Goal: Task Accomplishment & Management: Use online tool/utility

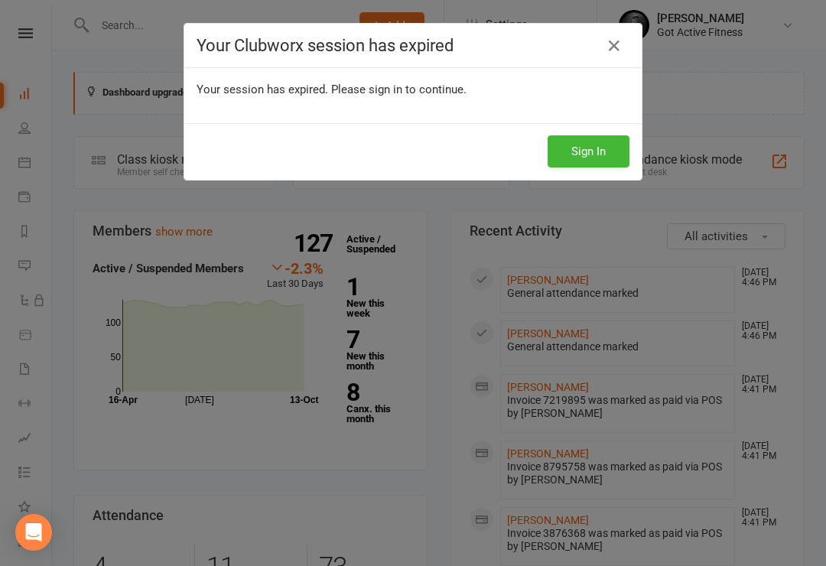
click at [607, 147] on button "Sign In" at bounding box center [589, 151] width 82 height 32
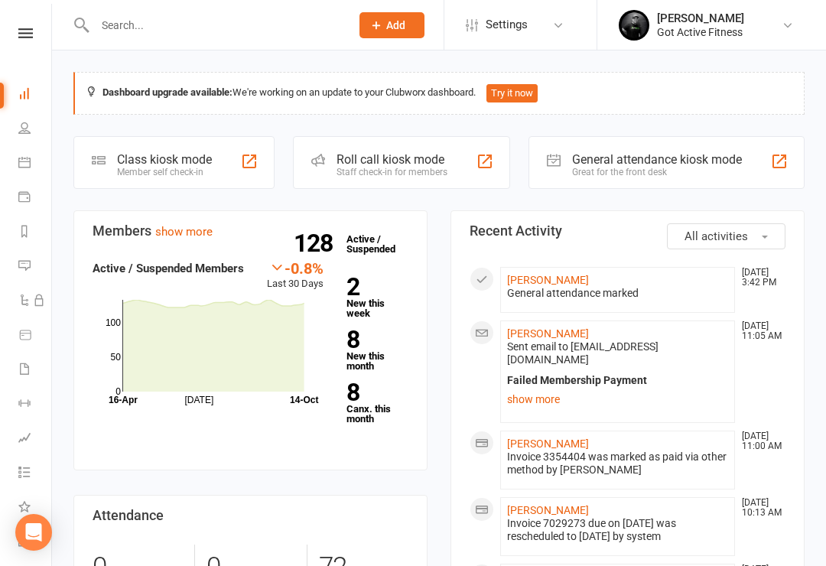
click at [546, 393] on link "show more" at bounding box center [617, 399] width 221 height 21
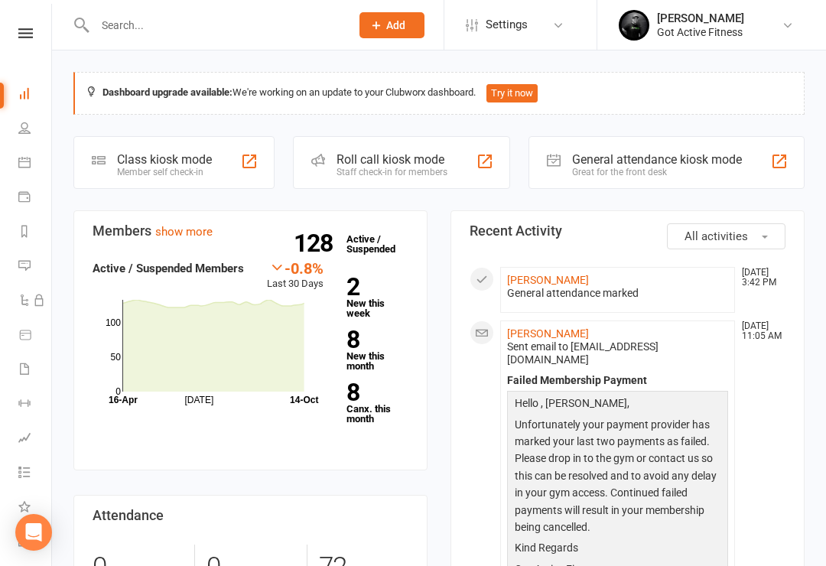
click at [672, 164] on div "General attendance kiosk mode" at bounding box center [657, 159] width 170 height 15
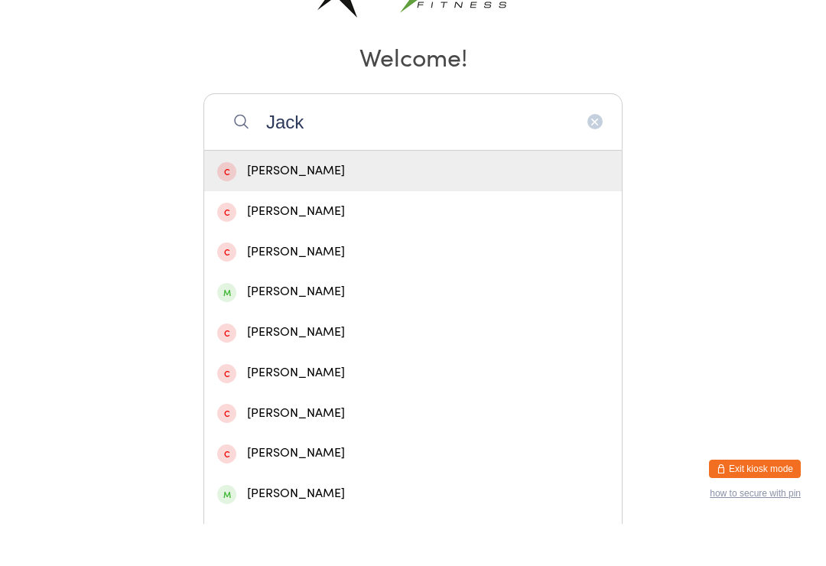
scroll to position [110, 0]
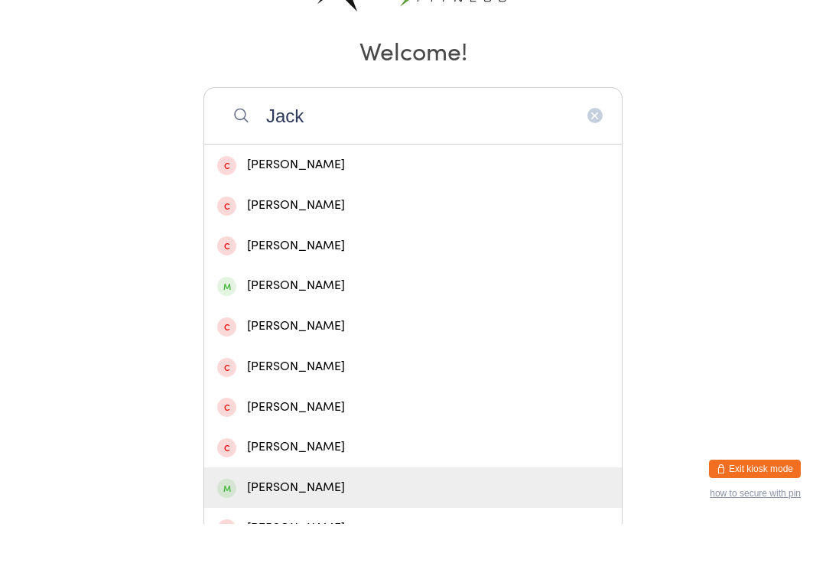
type input "Jack"
click at [364, 510] on div "Jack DAWSON" at bounding box center [413, 530] width 418 height 41
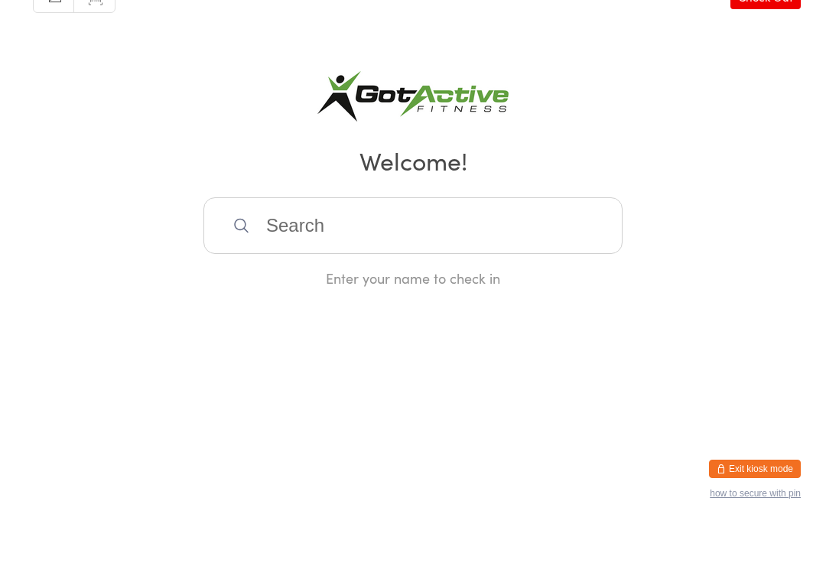
scroll to position [0, 0]
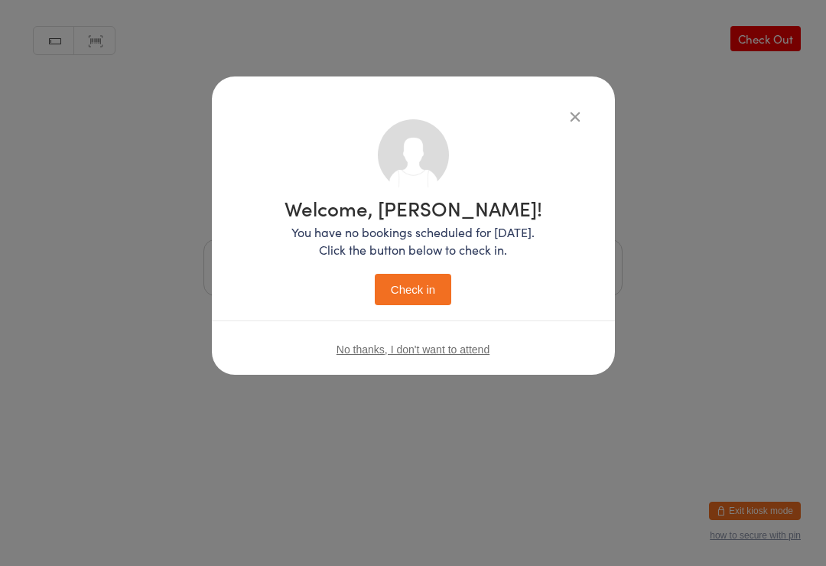
click at [443, 255] on p "You have no bookings scheduled for today. Click the button below to check in." at bounding box center [414, 240] width 258 height 35
click at [432, 290] on button "Check in" at bounding box center [413, 289] width 77 height 31
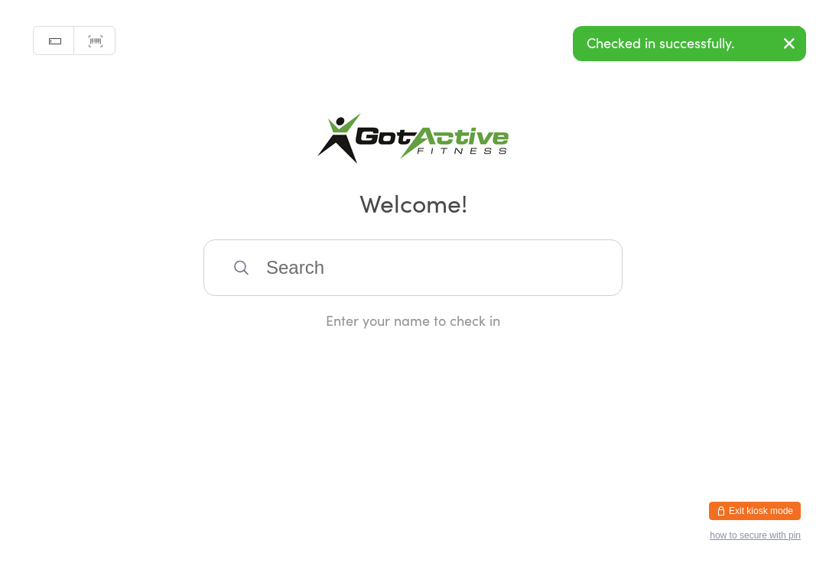
click at [492, 274] on input "search" at bounding box center [413, 267] width 419 height 57
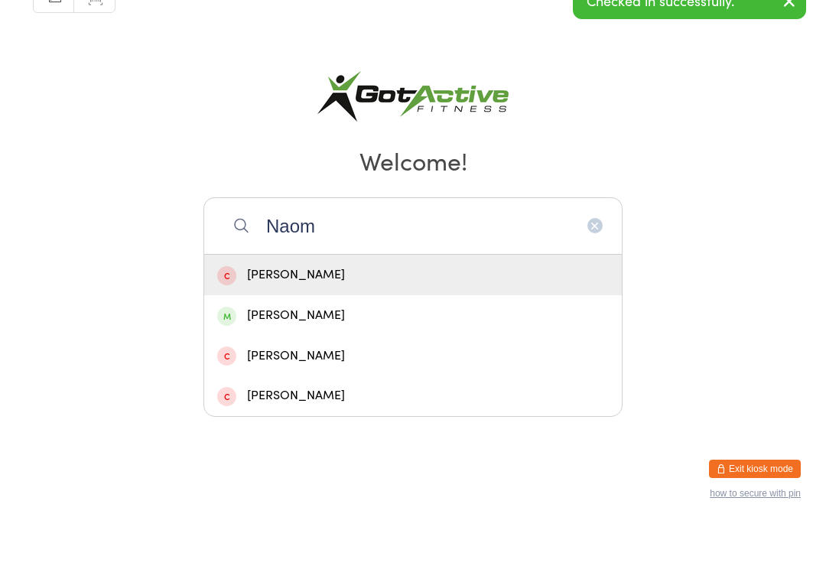
type input "Naom"
click at [419, 347] on div "[PERSON_NAME]" at bounding box center [413, 357] width 392 height 21
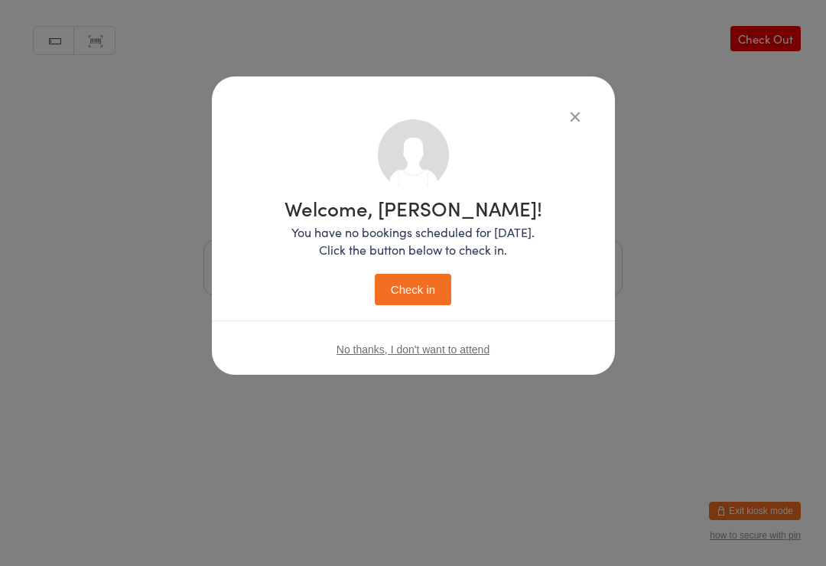
click at [436, 288] on button "Check in" at bounding box center [413, 289] width 77 height 31
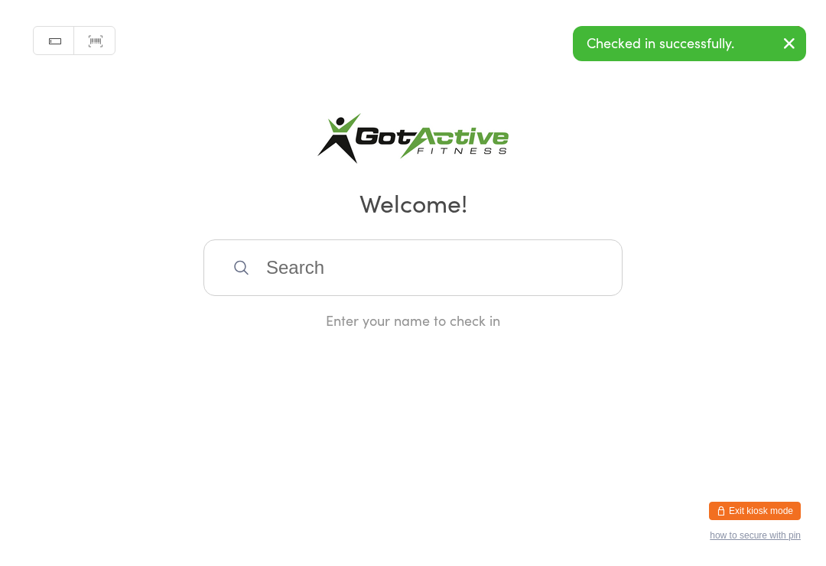
click at [783, 506] on button "Exit kiosk mode" at bounding box center [755, 511] width 92 height 18
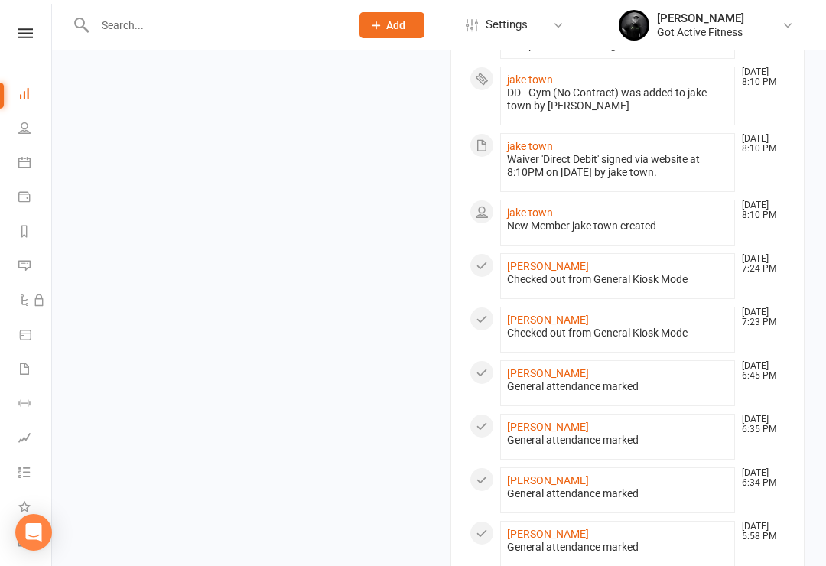
scroll to position [1080, 0]
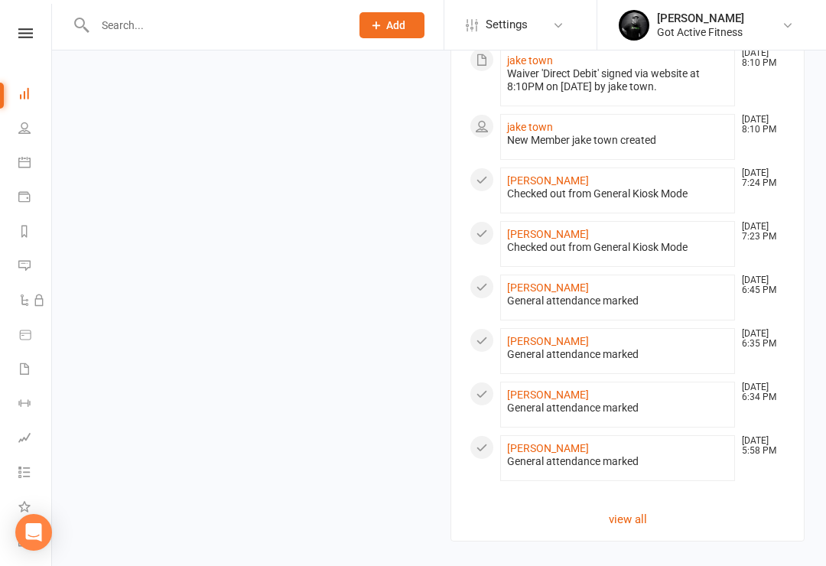
click at [567, 442] on link "Michela Tomasi" at bounding box center [548, 448] width 82 height 12
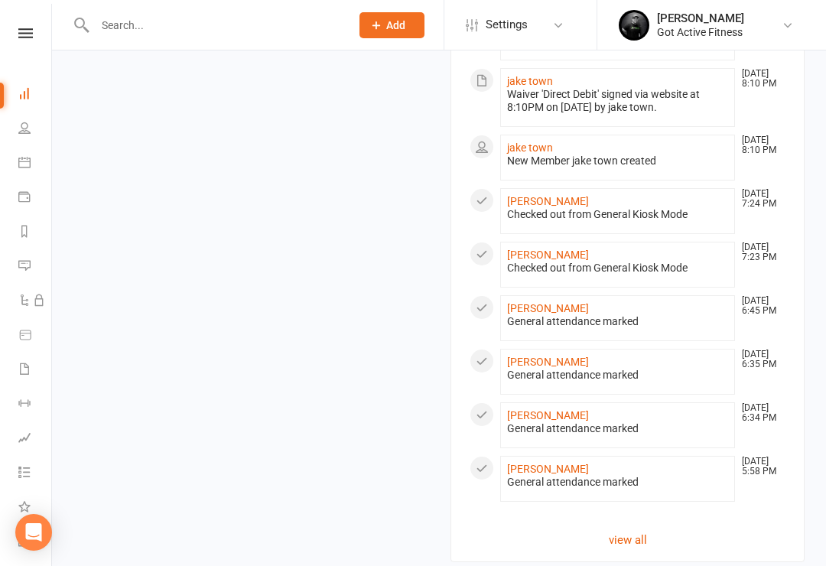
scroll to position [1080, 0]
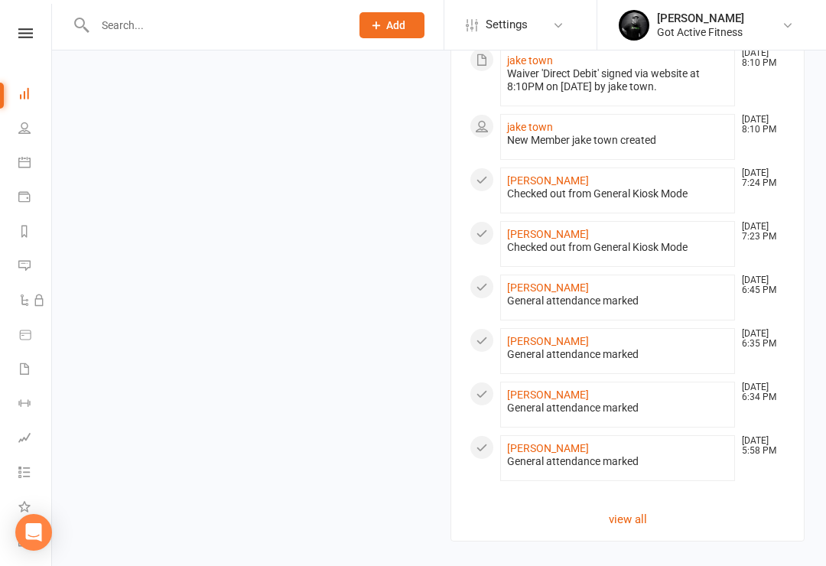
click at [640, 510] on link "view all" at bounding box center [628, 519] width 316 height 18
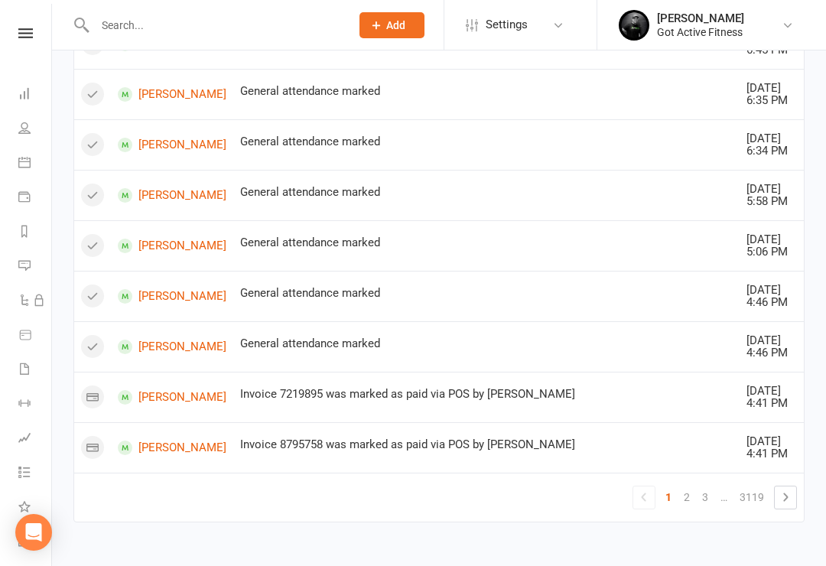
scroll to position [1878, 0]
click at [795, 507] on link at bounding box center [785, 497] width 21 height 21
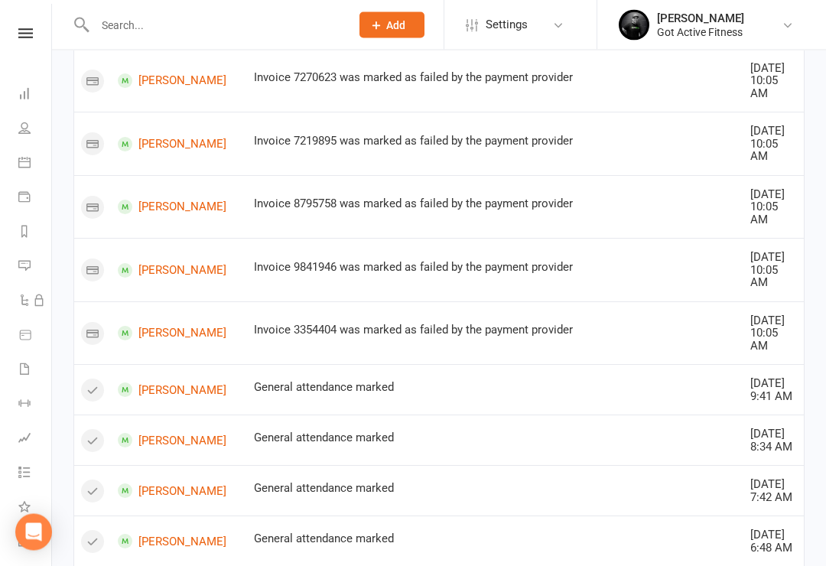
scroll to position [939, 0]
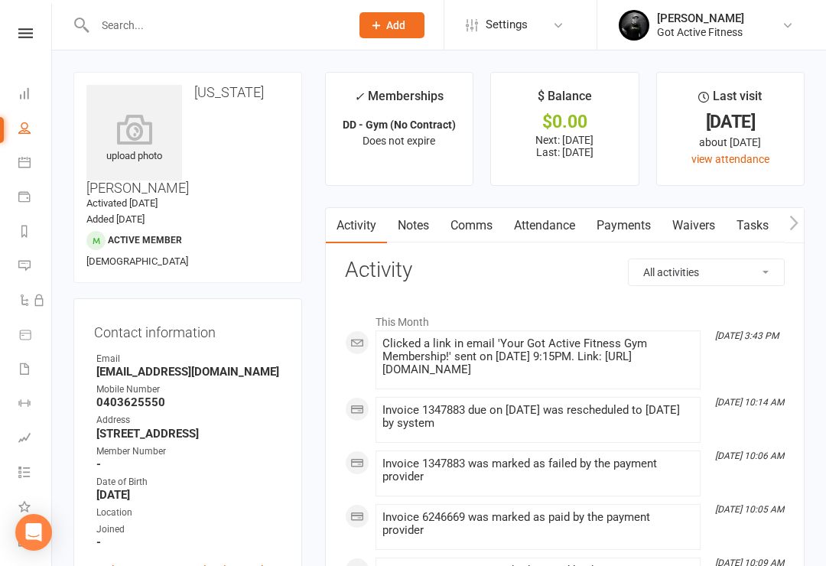
click at [21, 31] on icon at bounding box center [25, 33] width 15 height 10
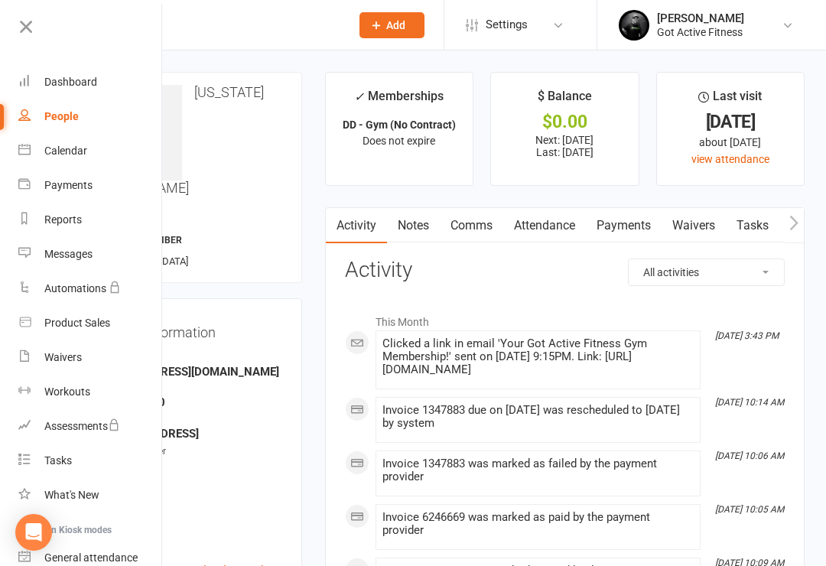
click at [70, 80] on div "Dashboard" at bounding box center [70, 82] width 53 height 12
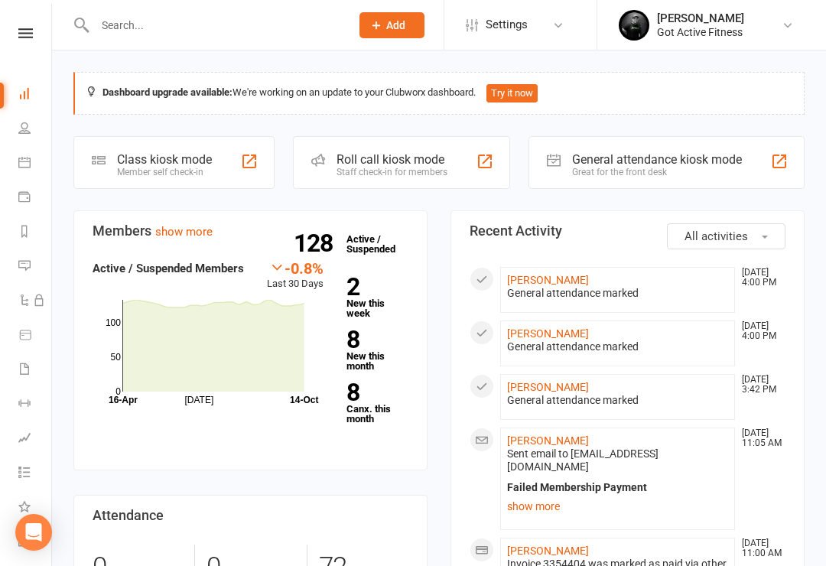
click at [18, 29] on icon at bounding box center [25, 33] width 15 height 10
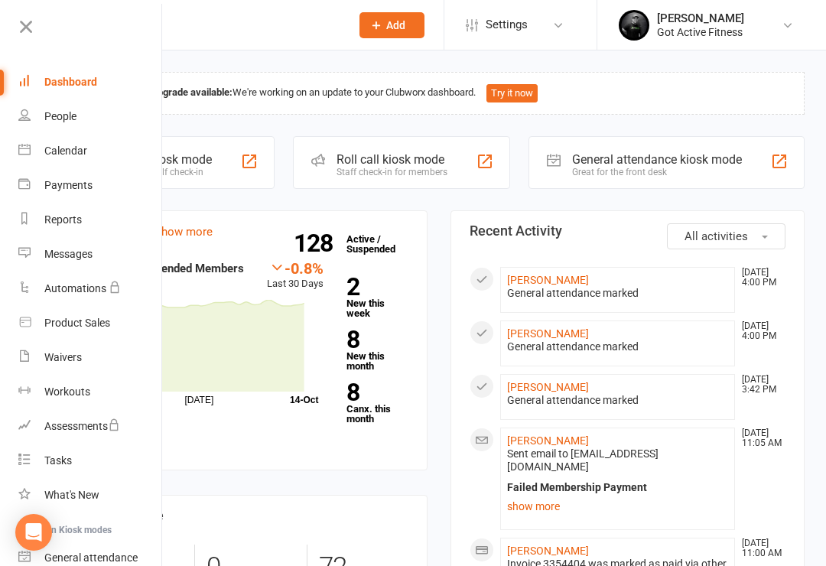
click at [57, 84] on div "Dashboard" at bounding box center [70, 82] width 53 height 12
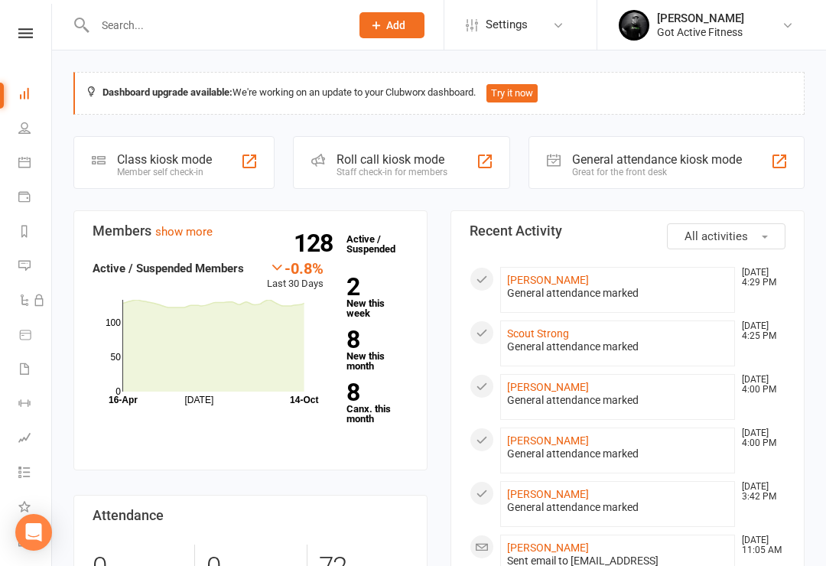
click at [685, 173] on div "Great for the front desk" at bounding box center [657, 172] width 170 height 11
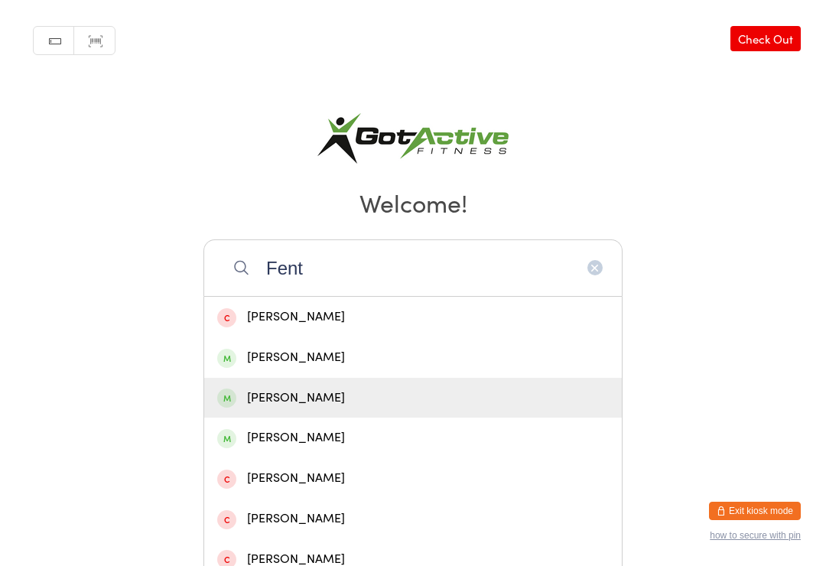
type input "Fent"
click at [471, 405] on div "[PERSON_NAME]" at bounding box center [413, 398] width 392 height 21
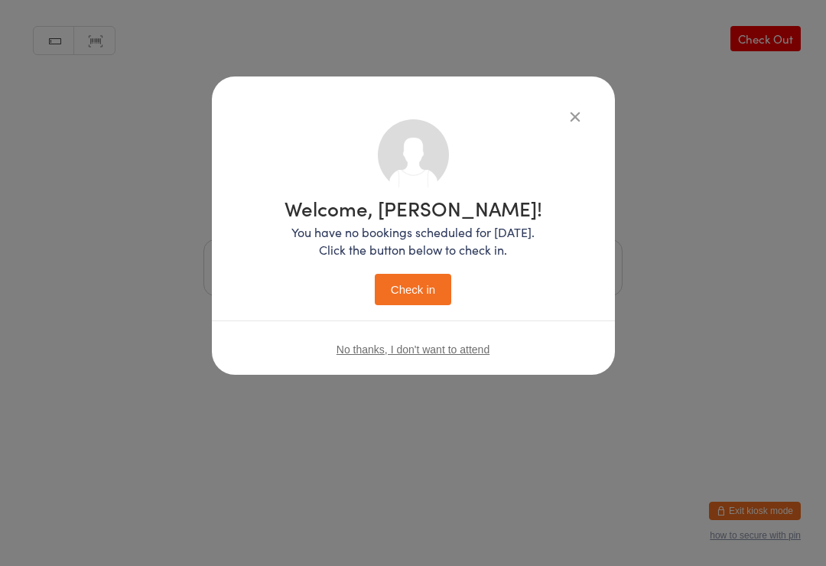
click at [429, 294] on button "Check in" at bounding box center [413, 289] width 77 height 31
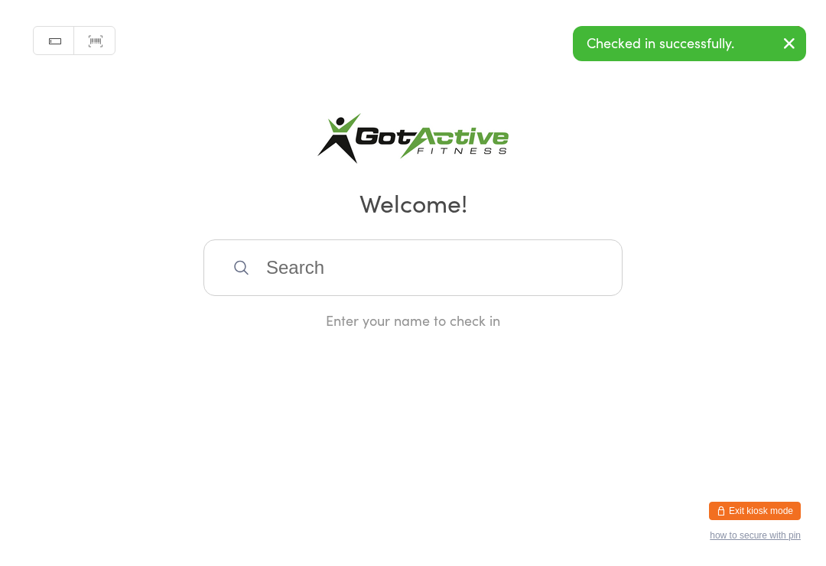
click at [572, 261] on input "search" at bounding box center [413, 267] width 419 height 57
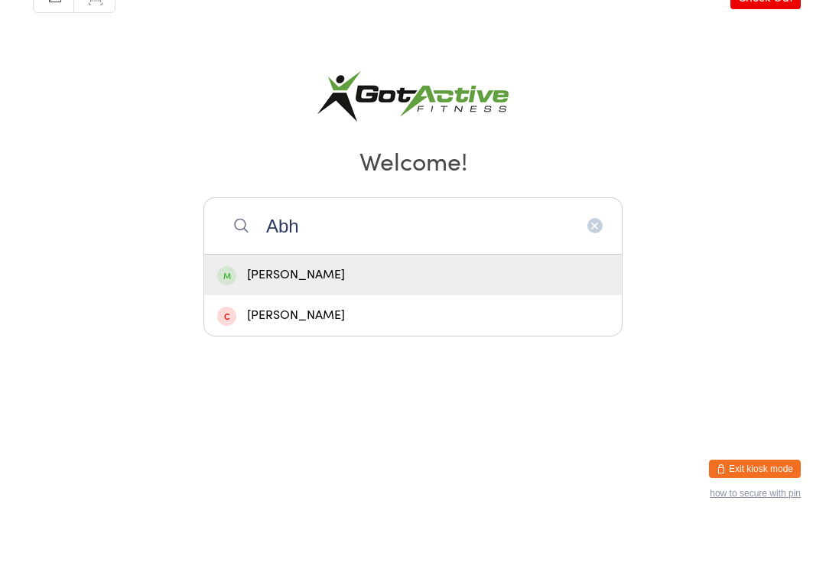
type input "Abh"
click at [308, 307] on div "[PERSON_NAME]" at bounding box center [413, 317] width 392 height 21
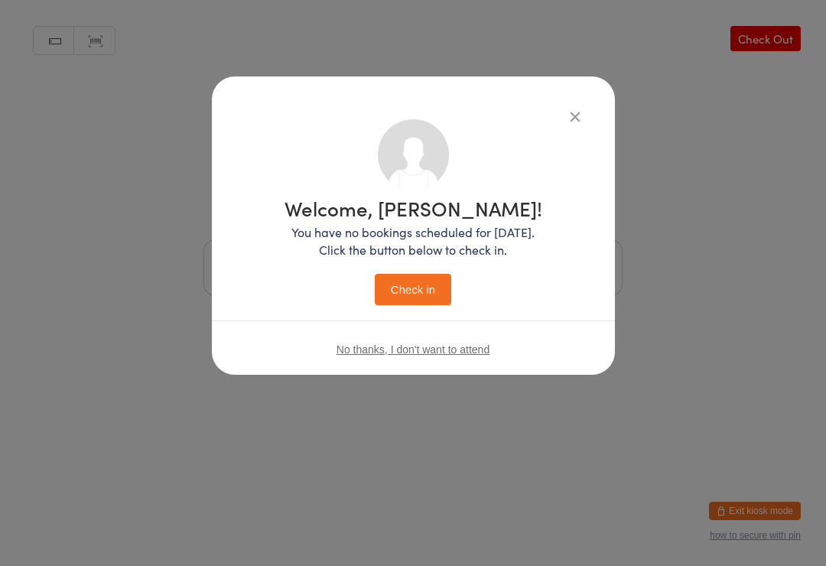
click at [420, 296] on button "Check in" at bounding box center [413, 289] width 77 height 31
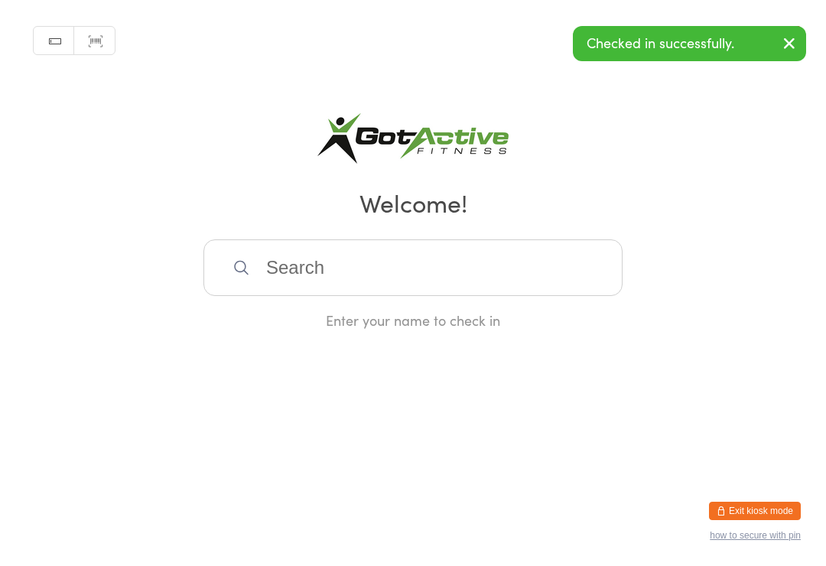
click at [770, 505] on button "Exit kiosk mode" at bounding box center [755, 511] width 92 height 18
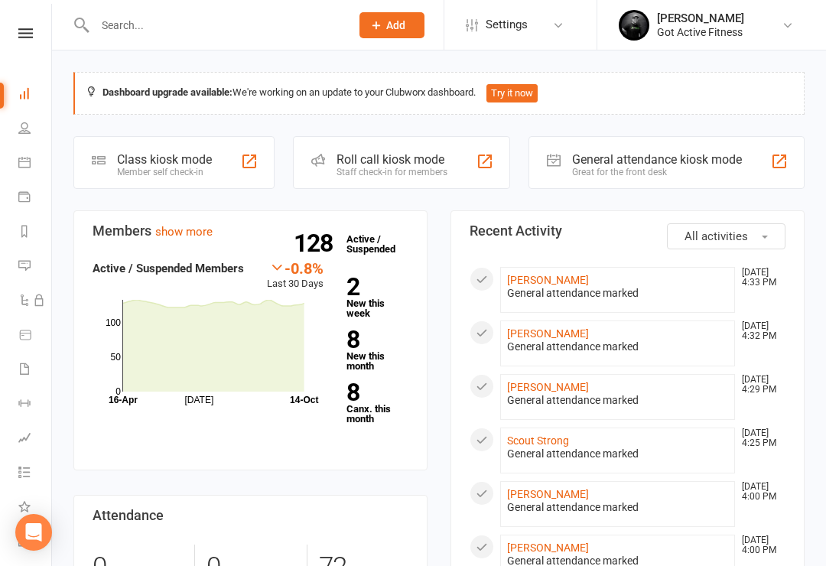
click at [675, 161] on div "General attendance kiosk mode" at bounding box center [657, 159] width 170 height 15
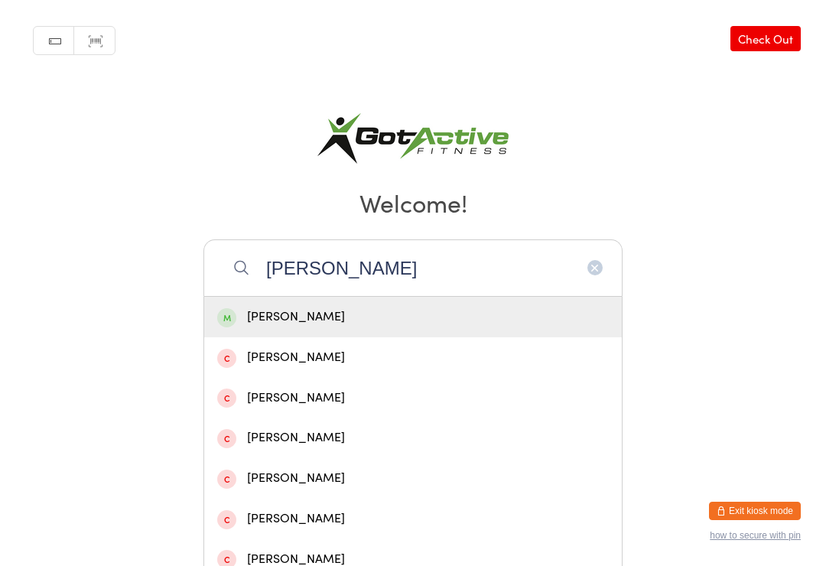
type input "[PERSON_NAME]"
click at [439, 318] on div "[PERSON_NAME]" at bounding box center [413, 317] width 392 height 21
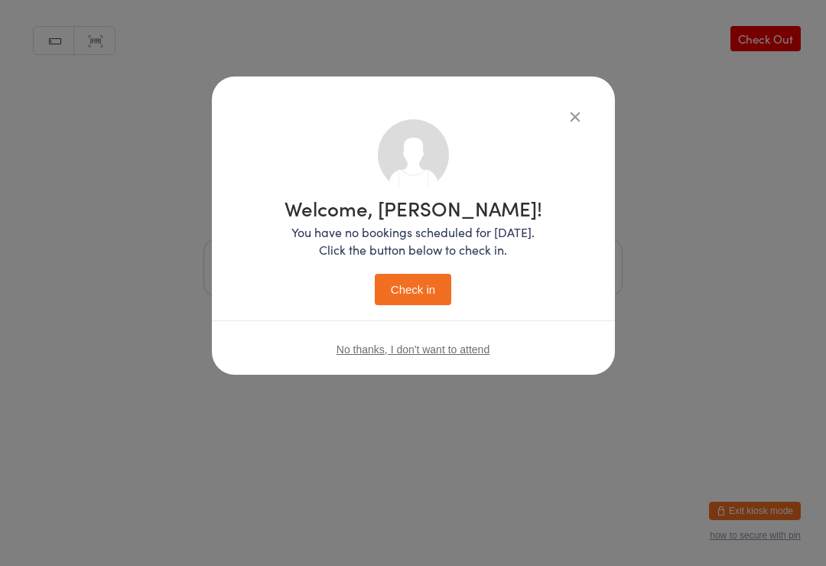
click at [450, 295] on button "Check in" at bounding box center [413, 289] width 77 height 31
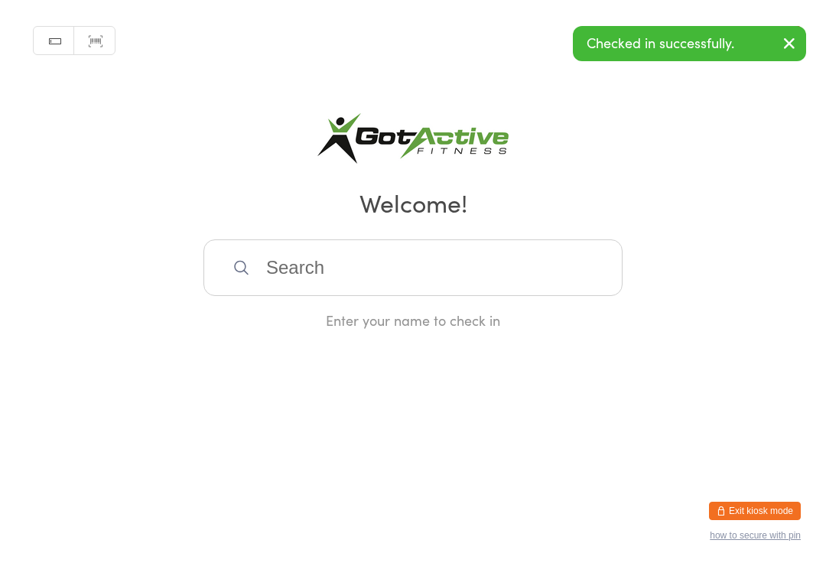
click at [751, 510] on button "Exit kiosk mode" at bounding box center [755, 511] width 92 height 18
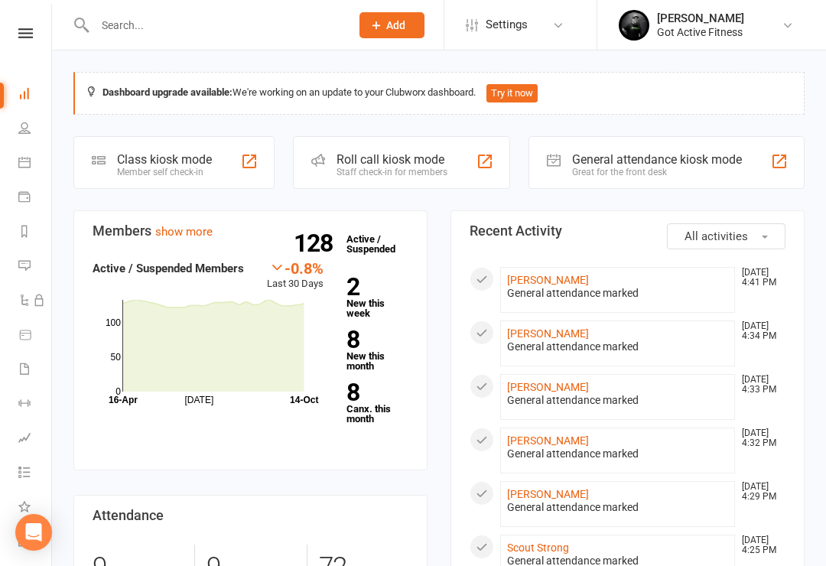
click at [793, 14] on link "[PERSON_NAME] Got Active Fitness" at bounding box center [710, 25] width 183 height 31
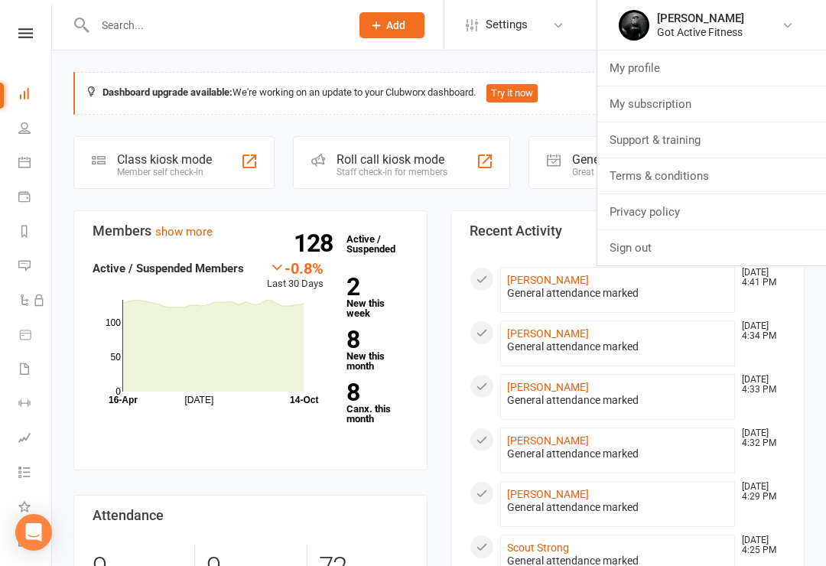
click at [671, 239] on link "Sign out" at bounding box center [712, 247] width 229 height 35
